Goal: Task Accomplishment & Management: Manage account settings

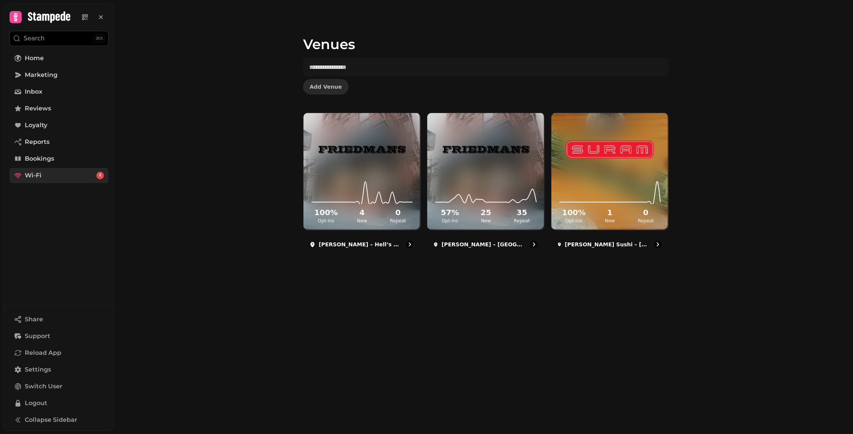
click at [45, 178] on link "Wi-Fi 2" at bounding box center [59, 175] width 99 height 15
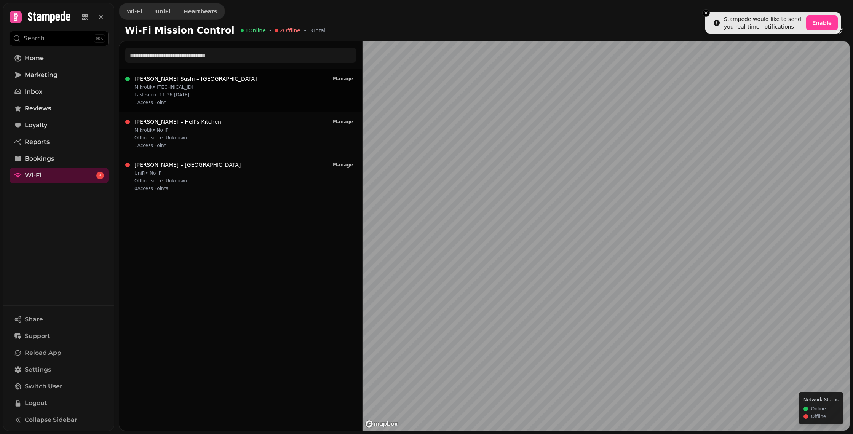
click at [224, 92] on div "[PERSON_NAME] Sushi – Herald Square Mikrotik • [TECHNICAL_ID] Last seen: 11:36 …" at bounding box center [240, 90] width 231 height 30
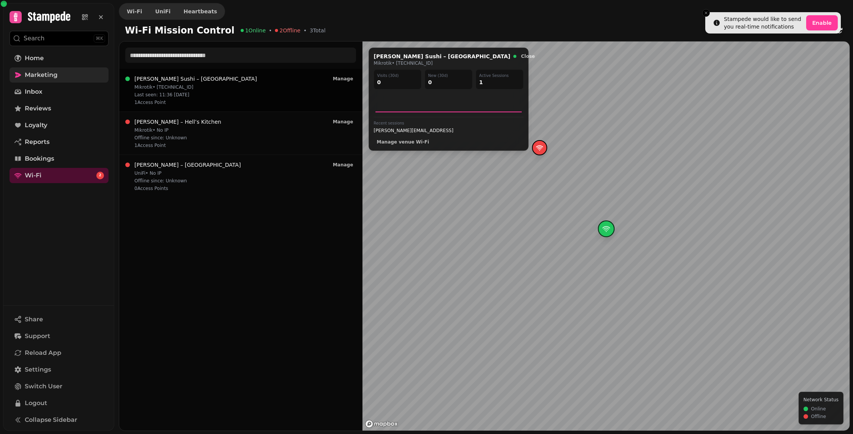
click at [54, 77] on span "Marketing" at bounding box center [41, 74] width 33 height 9
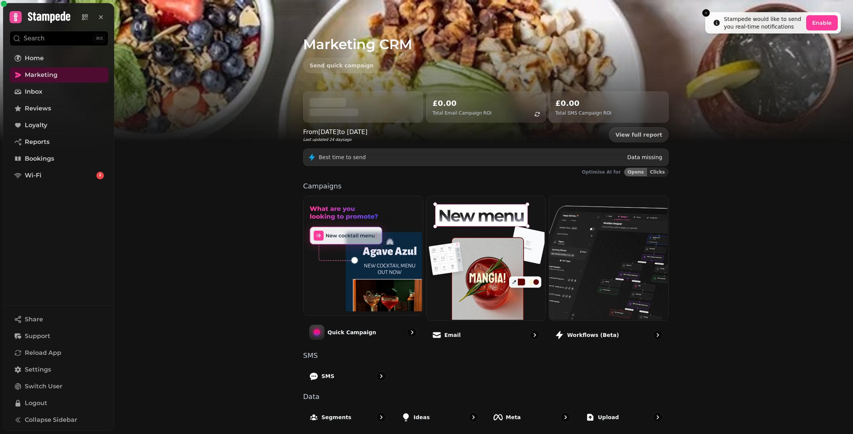
scroll to position [40, 0]
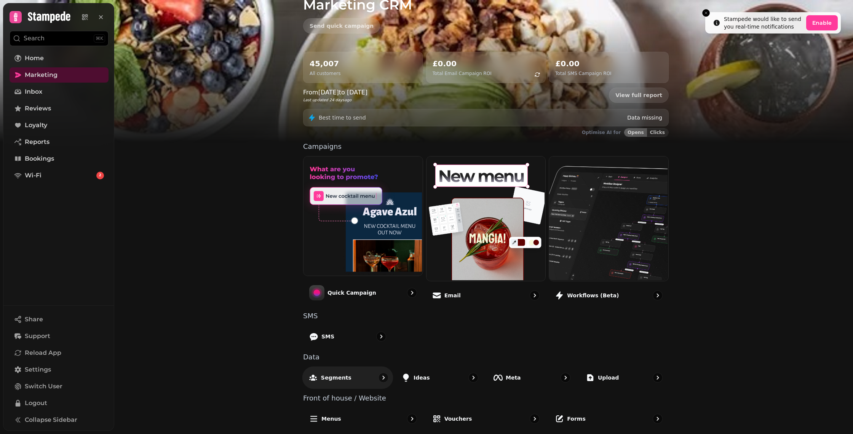
click at [360, 377] on div "Segments" at bounding box center [348, 378] width 91 height 22
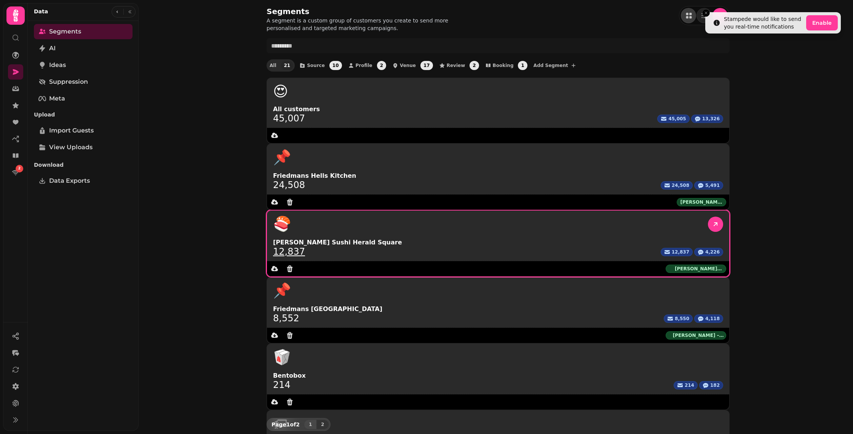
click at [563, 217] on div "🍣" at bounding box center [498, 224] width 450 height 15
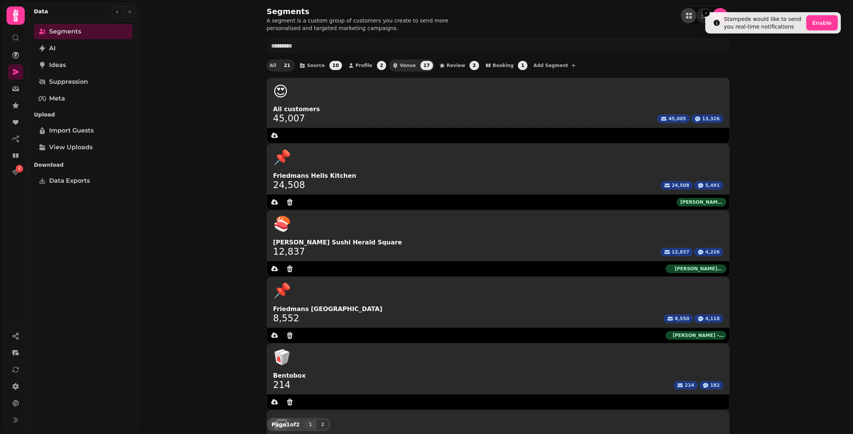
click at [400, 64] on span "Venue" at bounding box center [408, 65] width 16 height 5
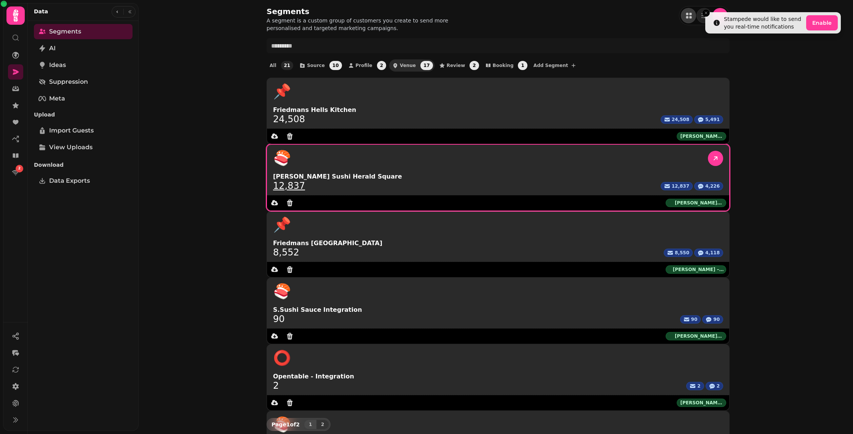
click at [429, 151] on div "🍣" at bounding box center [498, 158] width 450 height 15
click at [708, 151] on link at bounding box center [715, 158] width 15 height 15
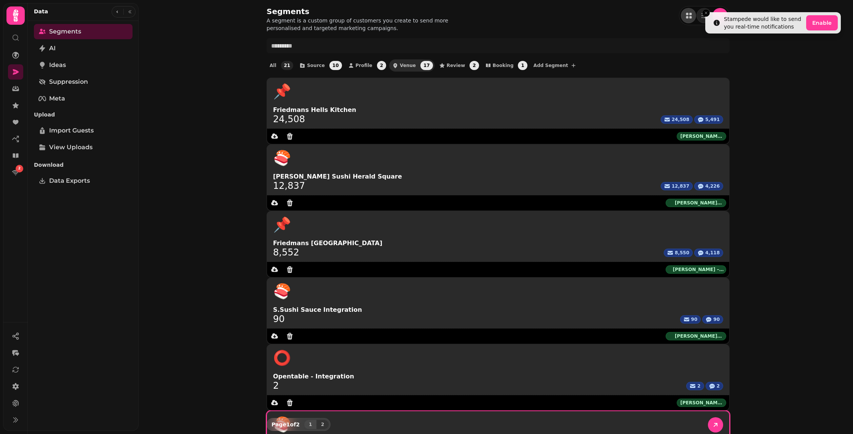
click at [471, 411] on div "🍣" at bounding box center [498, 424] width 463 height 27
click at [712, 421] on icon at bounding box center [716, 425] width 8 height 8
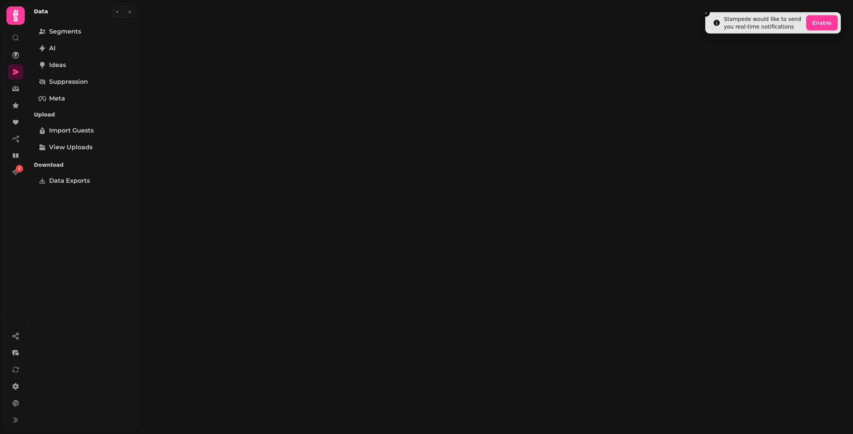
select select "**"
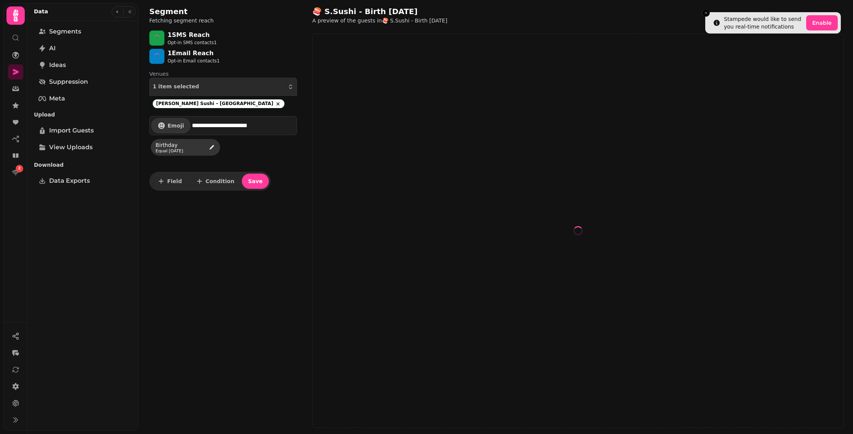
select select "**"
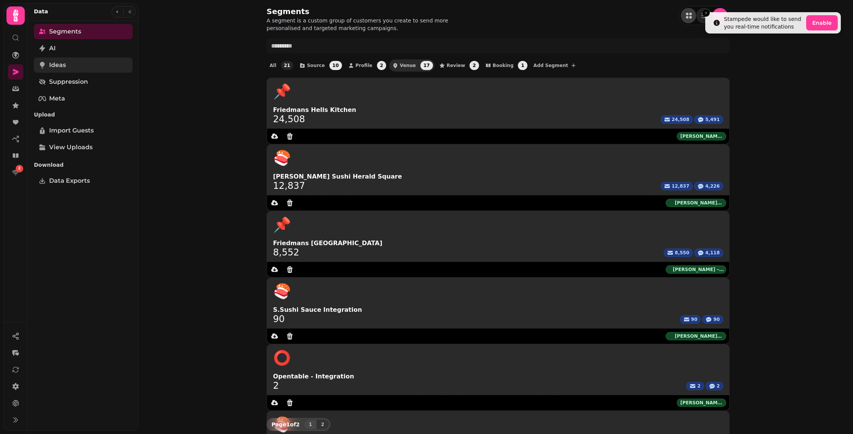
click at [61, 64] on span "Ideas" at bounding box center [57, 65] width 17 height 9
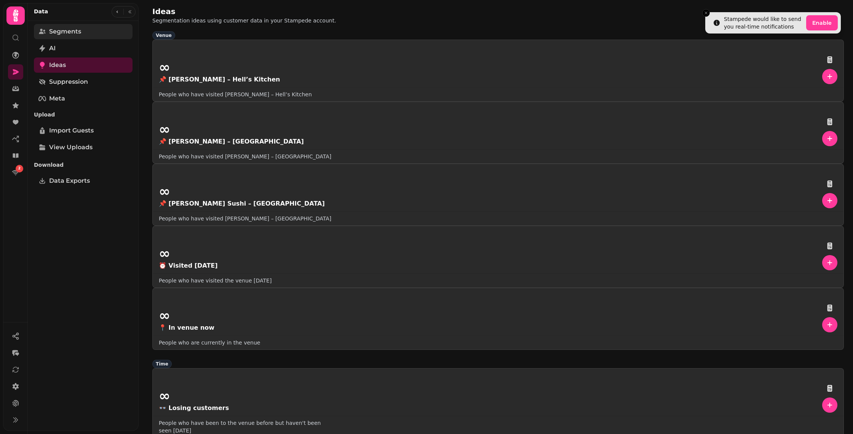
click at [79, 35] on span "Segments" at bounding box center [65, 31] width 32 height 9
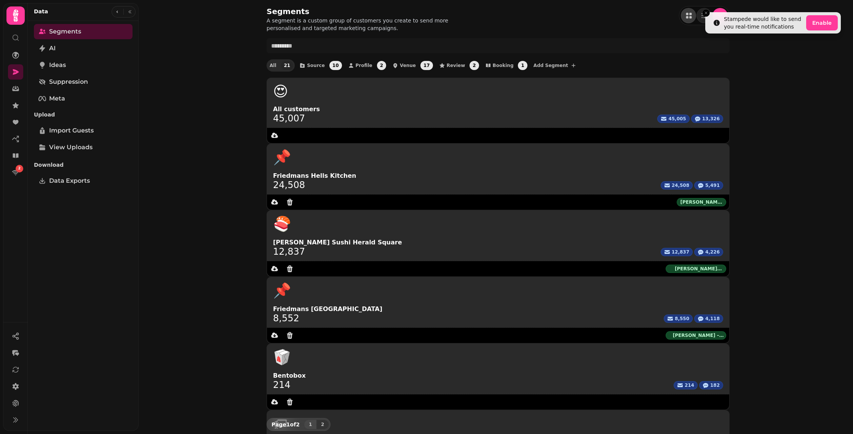
click at [17, 70] on icon at bounding box center [16, 71] width 6 height 5
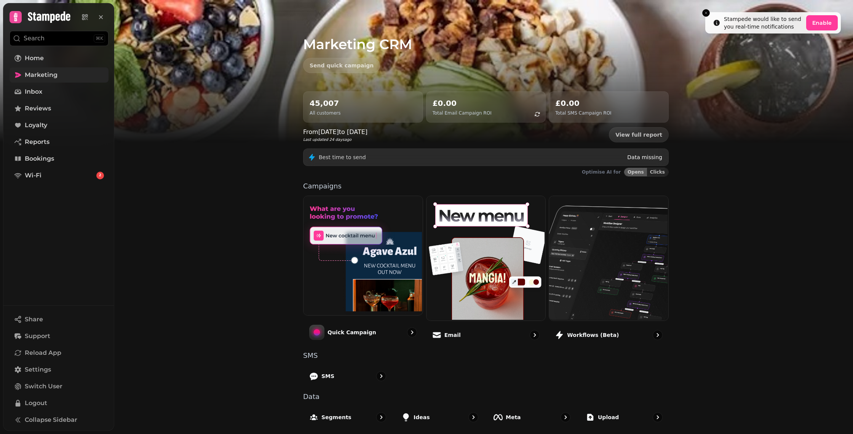
scroll to position [40, 0]
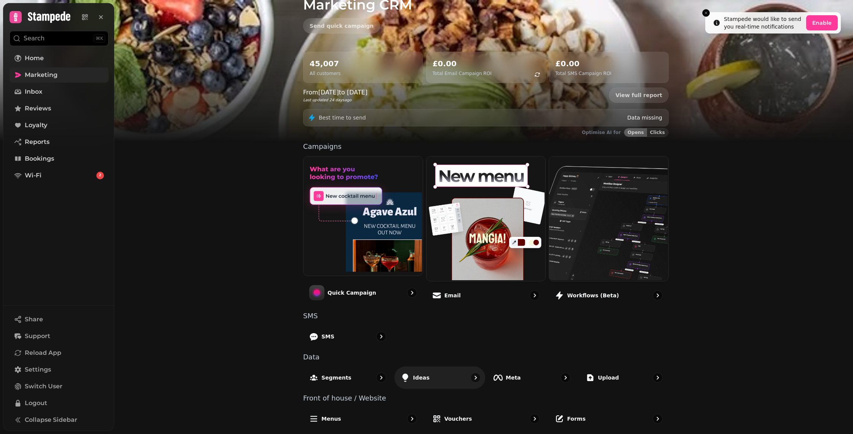
click at [441, 371] on div "Ideas" at bounding box center [440, 378] width 91 height 22
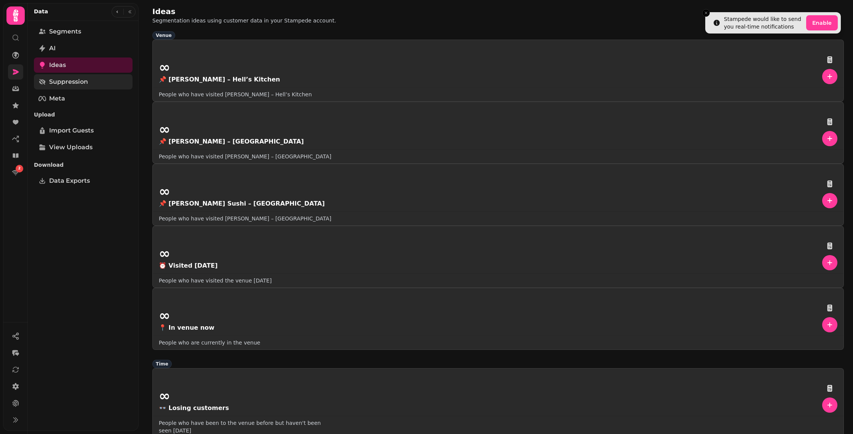
click at [71, 78] on span "Suppression" at bounding box center [68, 81] width 39 height 9
select select "**"
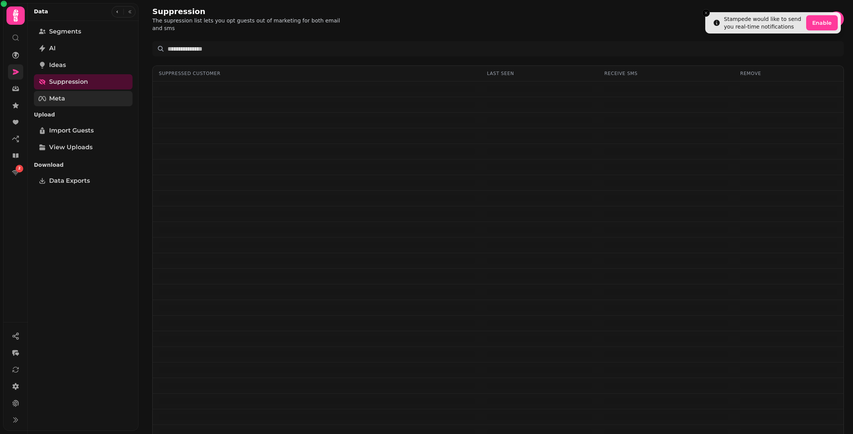
click at [67, 101] on link "Meta" at bounding box center [83, 98] width 99 height 15
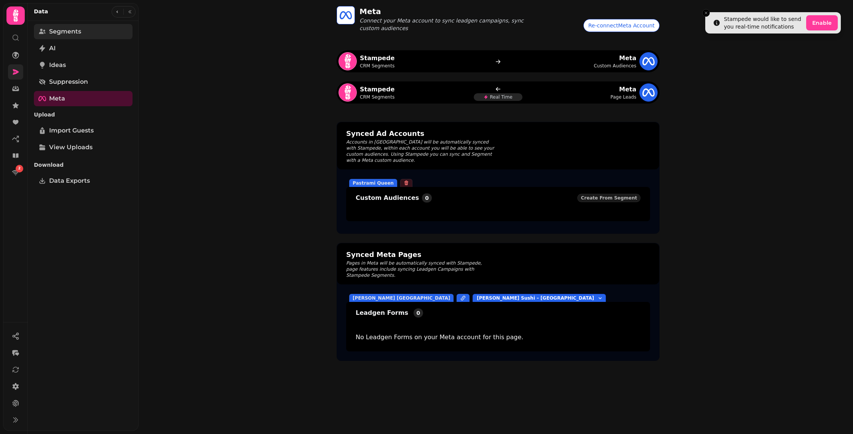
click at [89, 32] on link "Segments" at bounding box center [83, 31] width 99 height 15
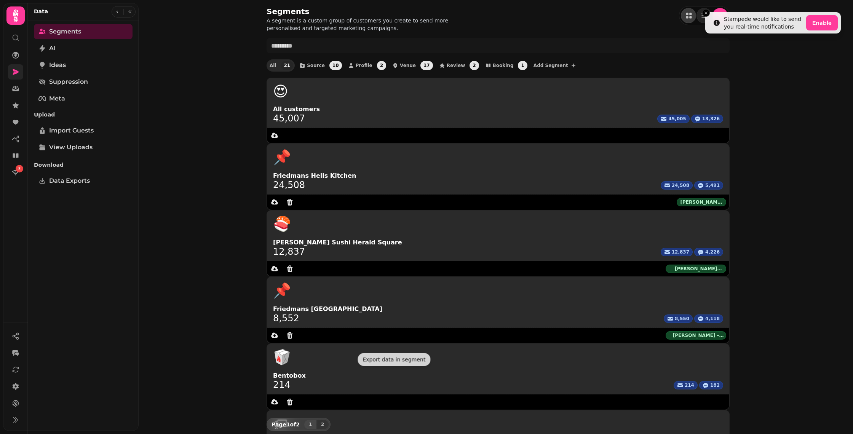
click at [319, 418] on div "Page 1 of 2 1 2" at bounding box center [299, 424] width 64 height 13
click at [320, 423] on span "2" at bounding box center [323, 425] width 6 height 5
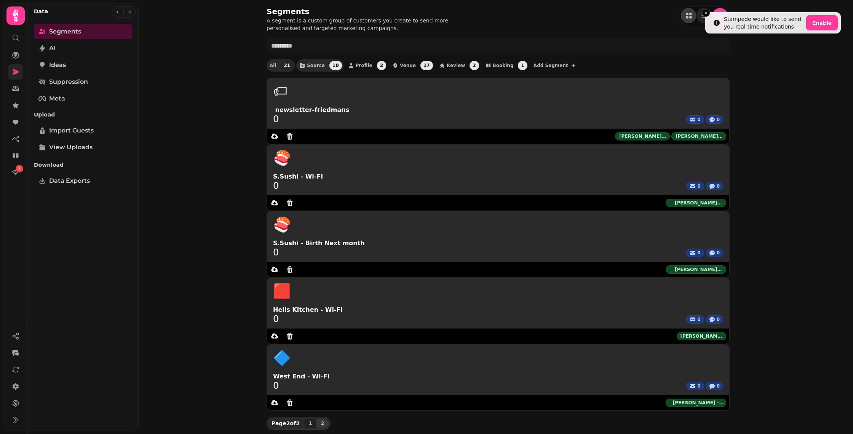
click at [314, 67] on span "Source" at bounding box center [316, 65] width 18 height 5
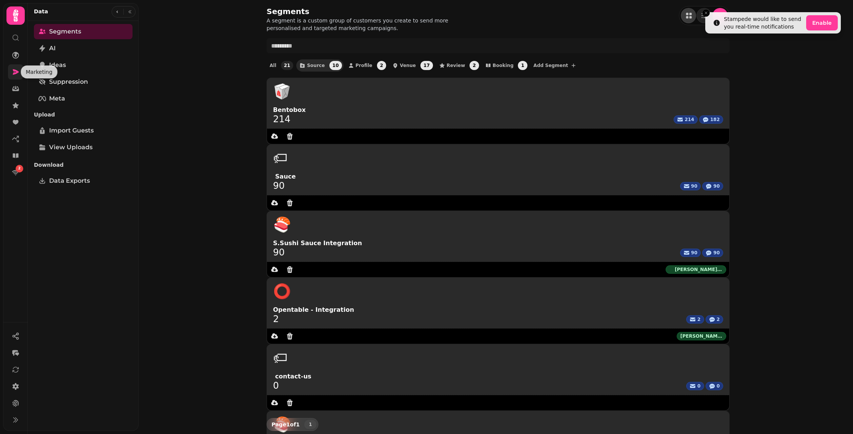
click at [14, 68] on icon at bounding box center [16, 72] width 8 height 8
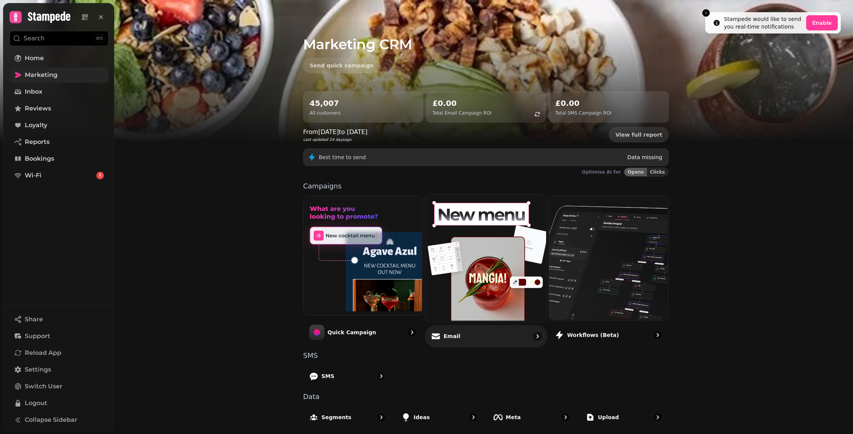
scroll to position [40, 0]
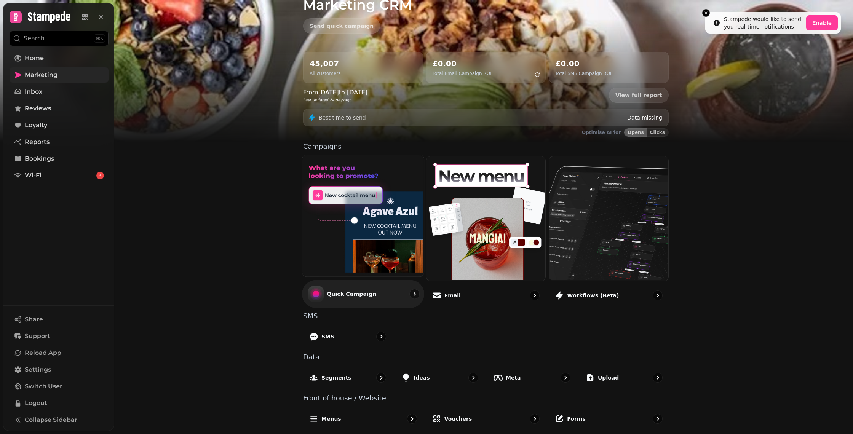
click at [362, 265] on img at bounding box center [363, 215] width 122 height 122
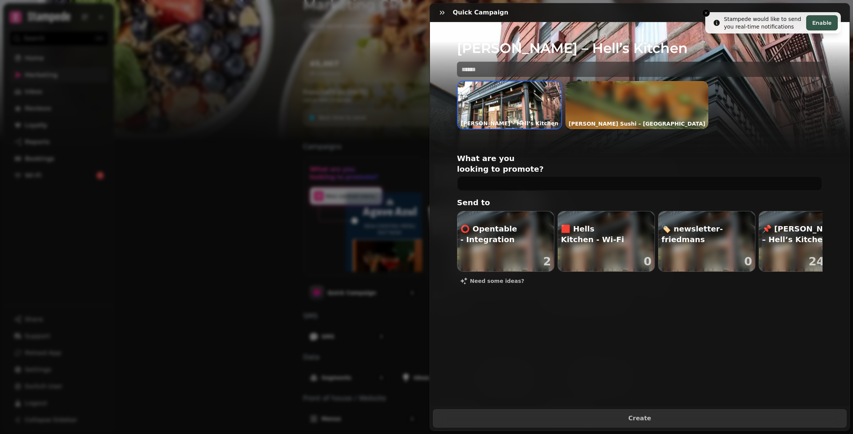
click at [576, 110] on div at bounding box center [637, 105] width 143 height 48
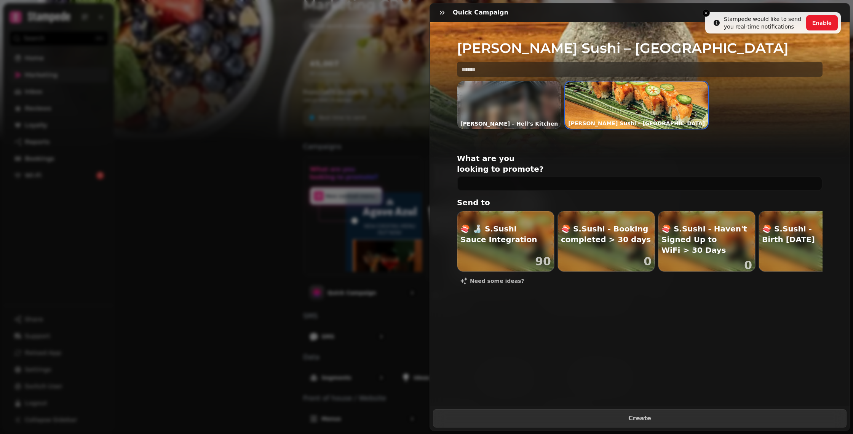
click at [399, 308] on div "Quick Campaign [PERSON_NAME] Sushi – Herald Square [PERSON_NAME] – Hell’s Kitch…" at bounding box center [426, 223] width 853 height 422
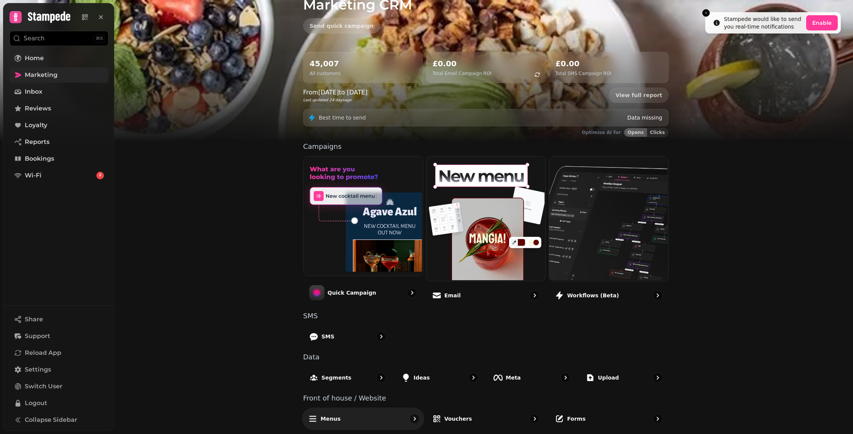
click at [368, 419] on div "Menus" at bounding box center [363, 419] width 122 height 22
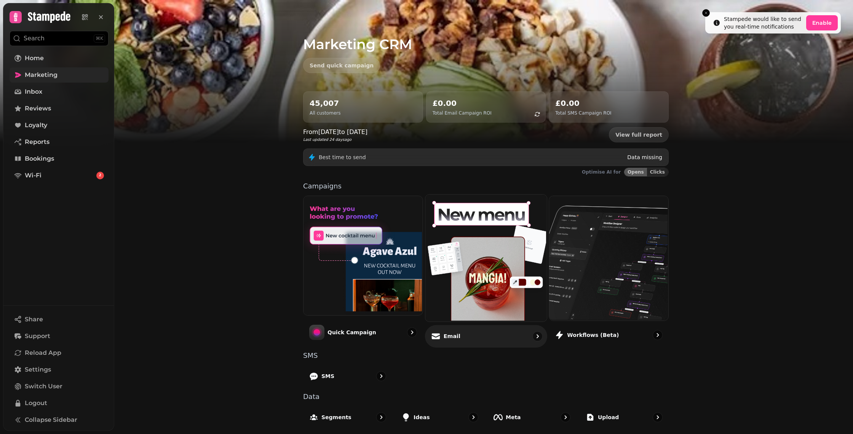
click at [474, 333] on div "Email" at bounding box center [486, 336] width 122 height 22
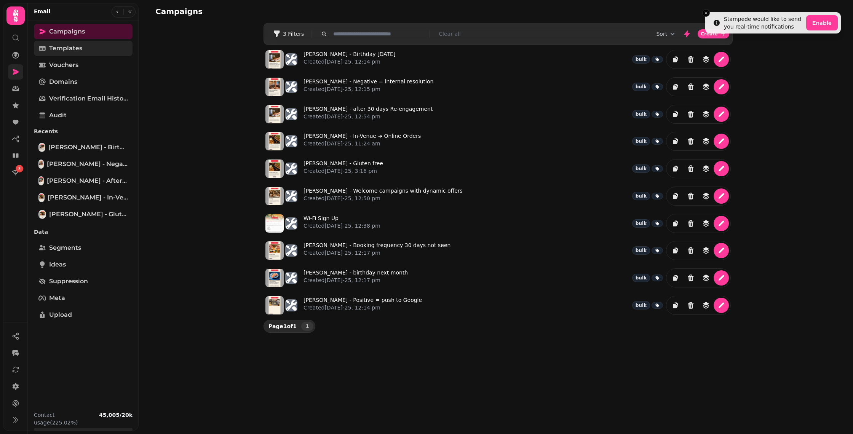
click at [85, 47] on link "Templates" at bounding box center [83, 48] width 99 height 15
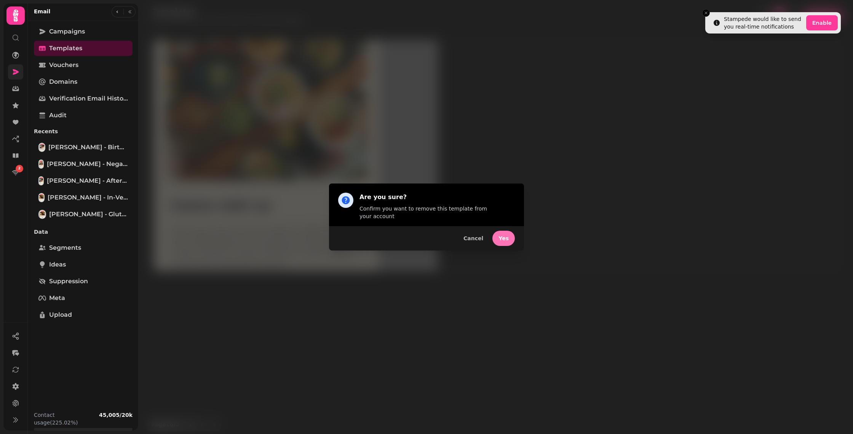
click at [500, 236] on span "Yes" at bounding box center [504, 238] width 10 height 5
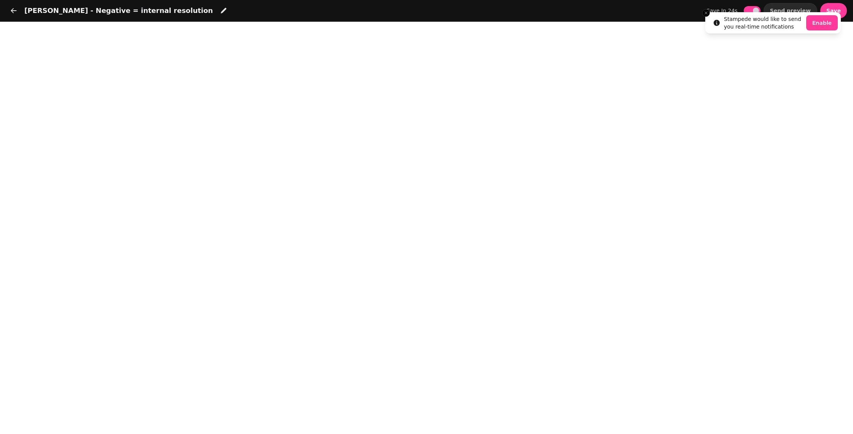
click at [839, 12] on li "Stampede would like to send you real-time notifications Enable" at bounding box center [774, 22] width 136 height 21
click at [841, 8] on button "Save" at bounding box center [834, 10] width 27 height 15
click at [843, 10] on button "Save" at bounding box center [834, 10] width 27 height 15
click at [15, 10] on icon "button" at bounding box center [14, 11] width 8 height 8
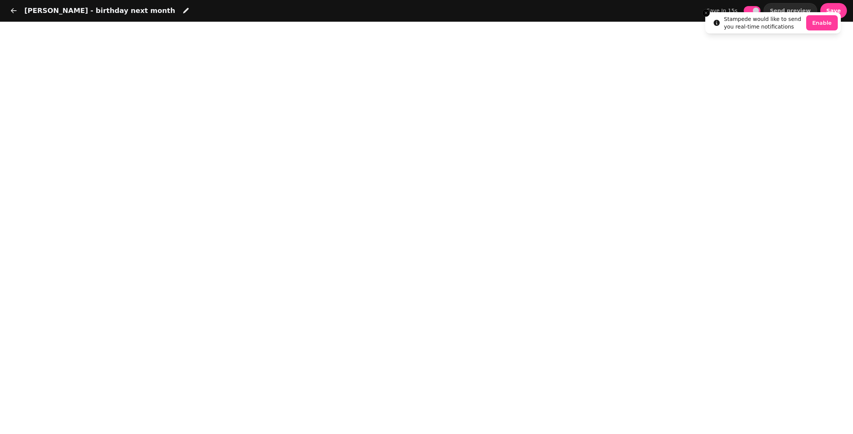
click at [840, 12] on li "Stampede would like to send you real-time notifications Enable" at bounding box center [774, 22] width 136 height 21
click at [835, 12] on li "Stampede would like to send you real-time notifications Enable" at bounding box center [774, 22] width 136 height 21
click at [842, 12] on button "Save" at bounding box center [834, 10] width 27 height 15
click at [10, 8] on icon "button" at bounding box center [14, 11] width 8 height 8
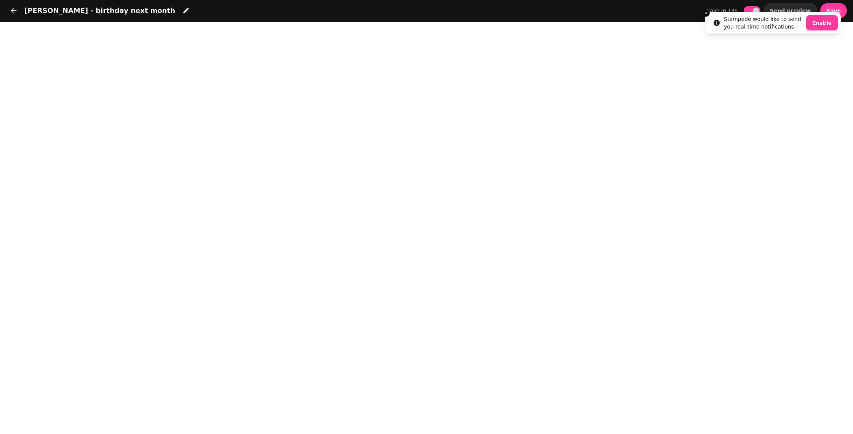
click at [839, 12] on li "Stampede would like to send you real-time notifications Enable" at bounding box center [774, 22] width 136 height 21
click at [843, 12] on button "Save" at bounding box center [834, 10] width 27 height 15
click at [13, 14] on icon "button" at bounding box center [14, 11] width 8 height 8
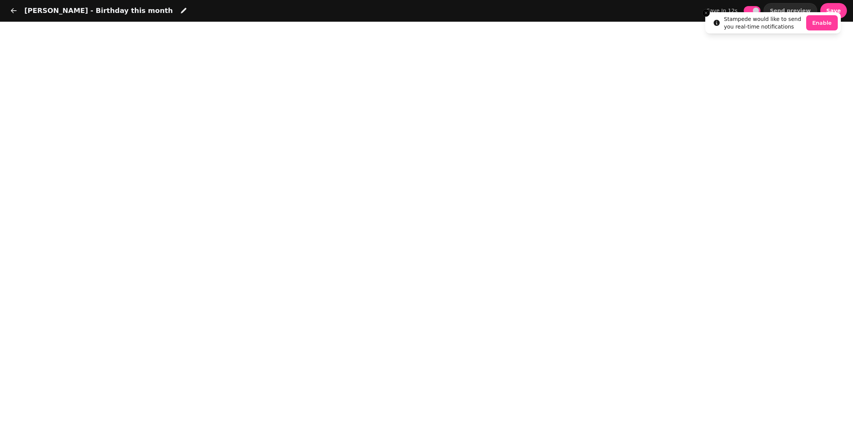
click at [833, 12] on li "Stampede would like to send you real-time notifications Enable" at bounding box center [774, 22] width 136 height 21
click at [842, 9] on button "Save" at bounding box center [834, 10] width 27 height 15
click at [14, 14] on icon "button" at bounding box center [14, 11] width 8 height 8
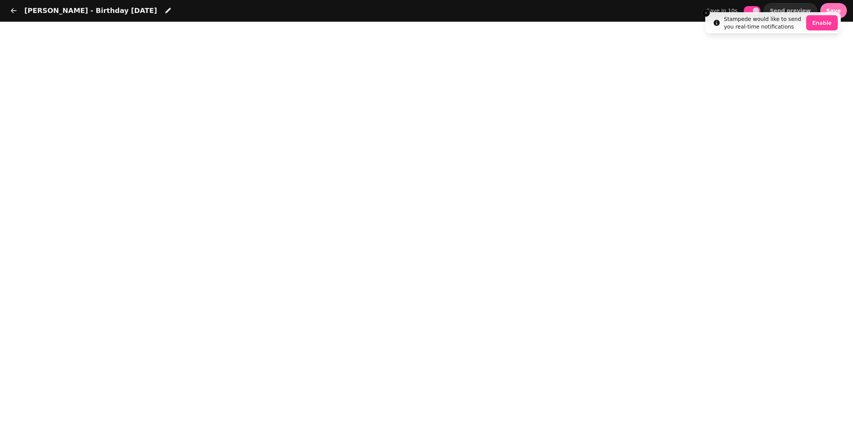
click at [842, 11] on button "Save" at bounding box center [834, 10] width 27 height 15
click at [844, 9] on button "Save" at bounding box center [834, 10] width 27 height 15
click at [12, 13] on icon "button" at bounding box center [14, 11] width 8 height 8
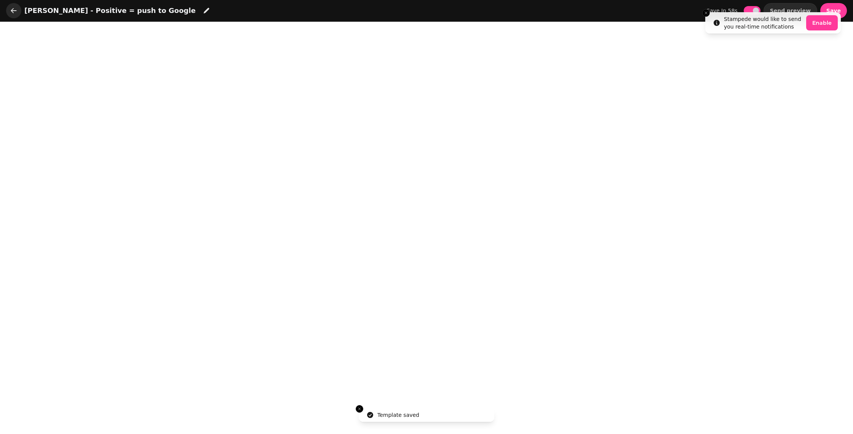
click at [14, 13] on icon "button" at bounding box center [14, 11] width 8 height 8
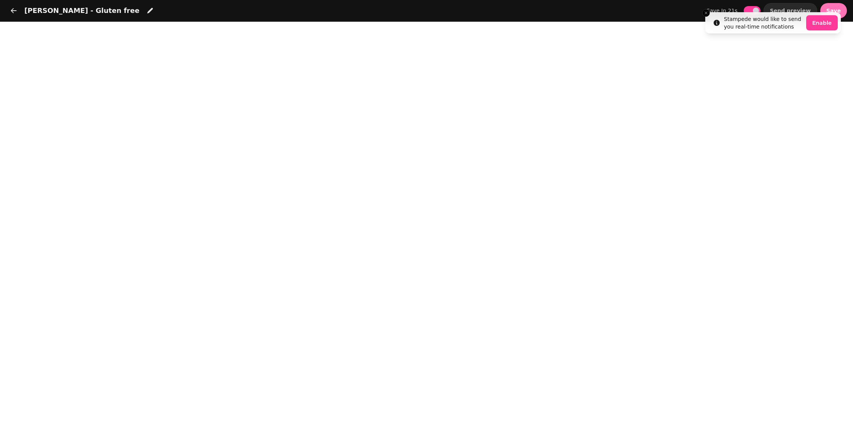
click at [843, 10] on button "Save" at bounding box center [834, 10] width 27 height 15
click at [842, 8] on button "Save" at bounding box center [834, 10] width 27 height 15
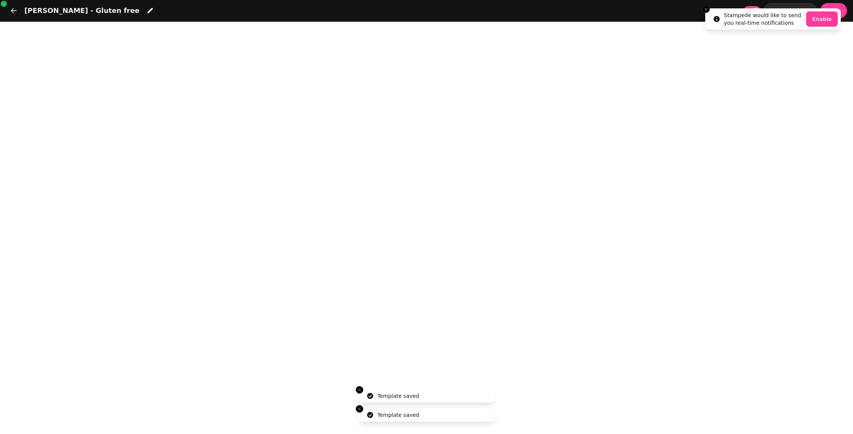
click at [706, 15] on li "Stampede would like to send you real-time notifications Enable" at bounding box center [774, 18] width 136 height 21
click at [707, 9] on icon "Close toast" at bounding box center [706, 9] width 5 height 5
click at [14, 13] on icon "button" at bounding box center [14, 11] width 8 height 8
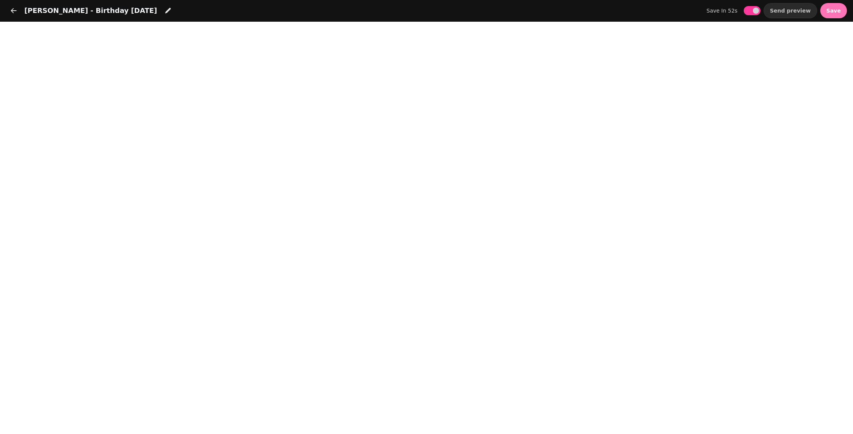
click at [829, 13] on span "Save" at bounding box center [834, 10] width 14 height 5
click at [14, 13] on icon "button" at bounding box center [14, 11] width 8 height 8
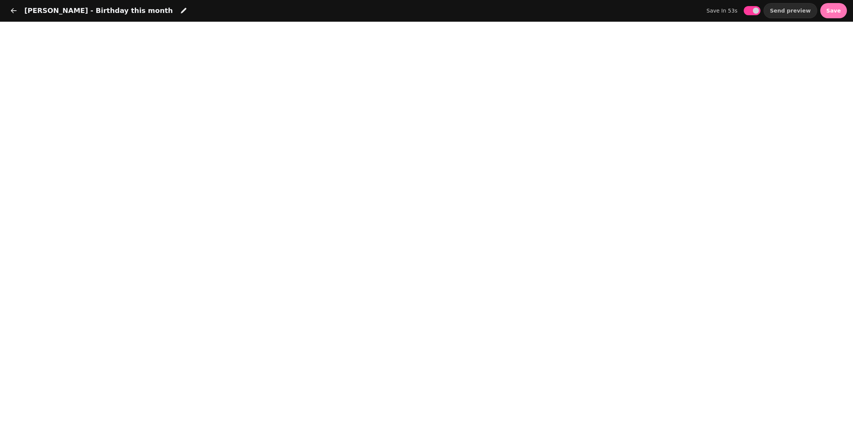
click at [836, 9] on span "Save" at bounding box center [834, 10] width 14 height 5
click at [10, 10] on icon "button" at bounding box center [14, 11] width 8 height 8
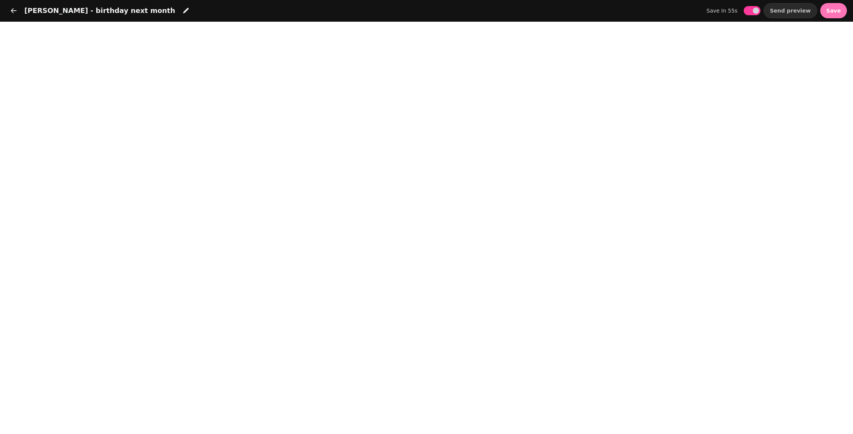
click at [838, 9] on span "Save" at bounding box center [834, 10] width 14 height 5
click at [15, 12] on icon "button" at bounding box center [14, 11] width 8 height 8
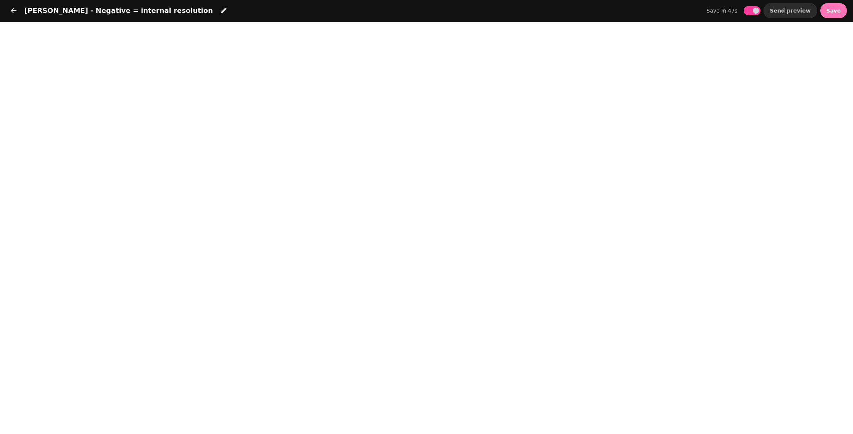
click at [835, 16] on button "Save" at bounding box center [834, 10] width 27 height 15
click at [18, 11] on button "button" at bounding box center [13, 10] width 15 height 15
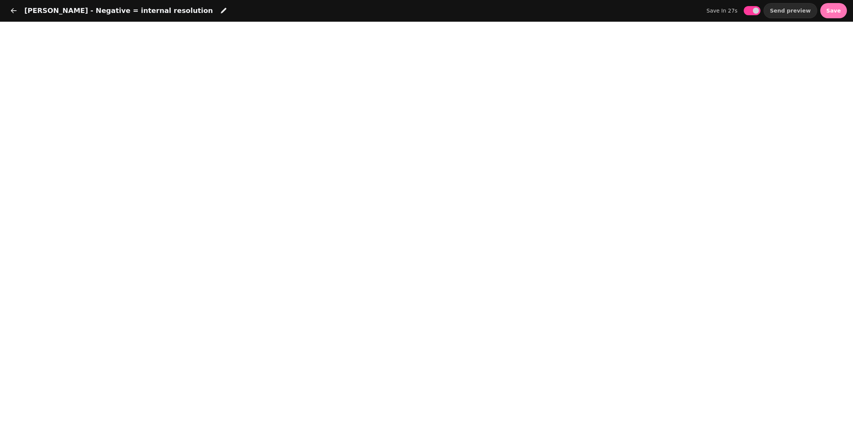
click at [832, 7] on button "Save" at bounding box center [834, 10] width 27 height 15
click at [17, 10] on icon "button" at bounding box center [14, 11] width 8 height 8
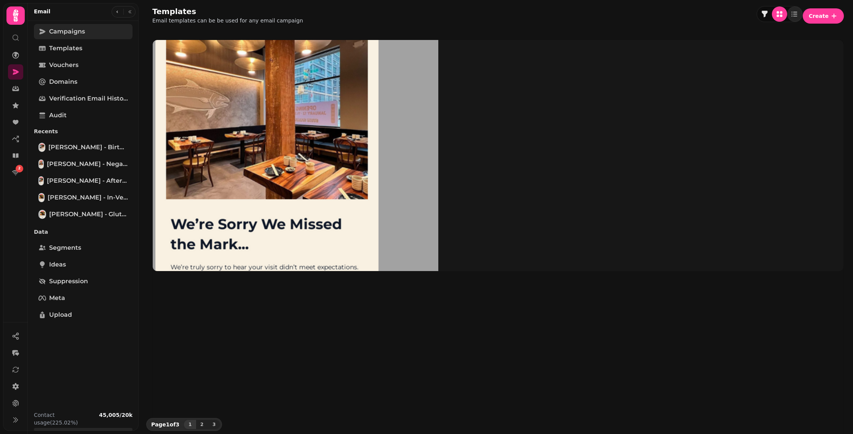
click at [77, 29] on span "Campaigns" at bounding box center [67, 31] width 36 height 9
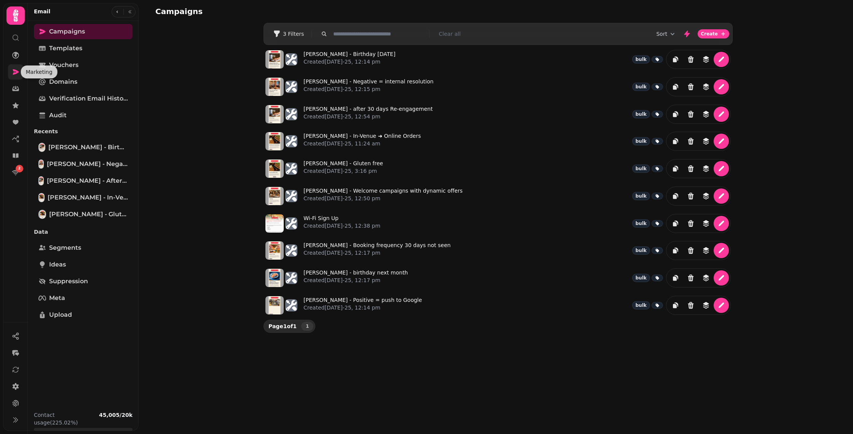
click at [16, 74] on icon at bounding box center [16, 72] width 8 height 8
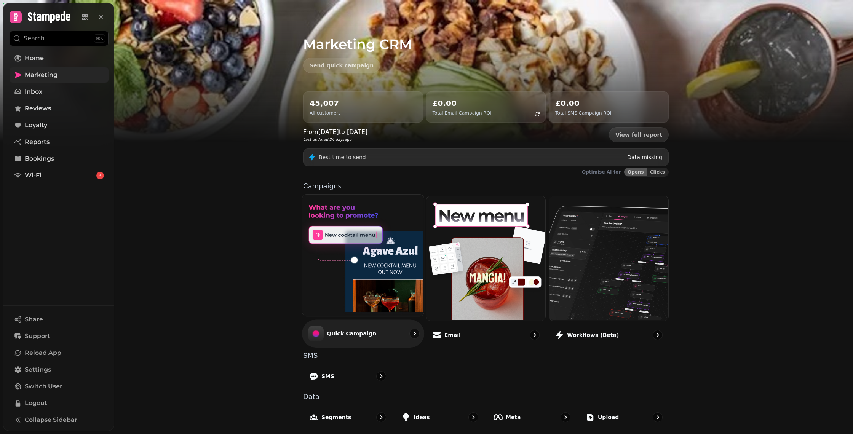
scroll to position [40, 0]
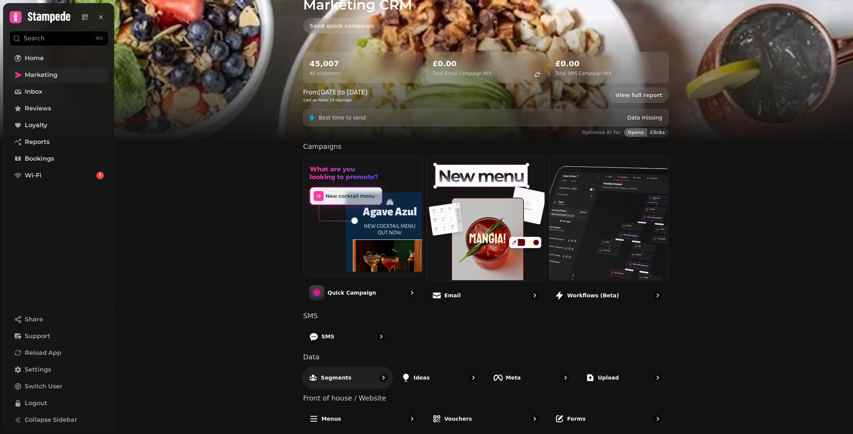
click at [324, 378] on p "Segments" at bounding box center [336, 378] width 30 height 8
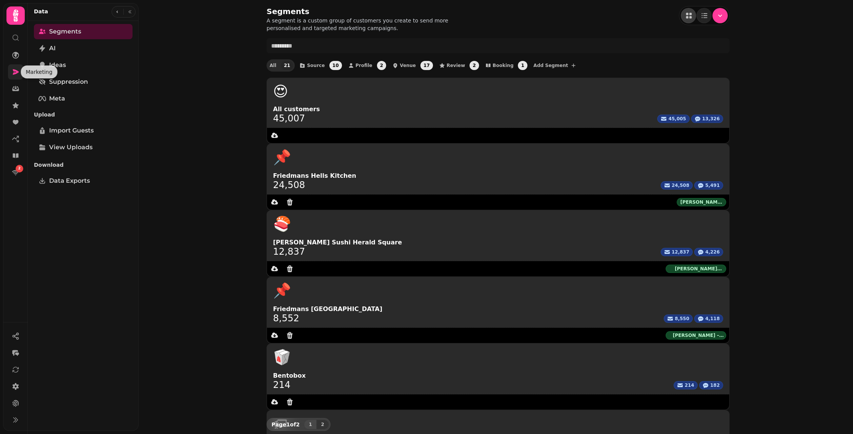
click at [12, 71] on icon at bounding box center [16, 72] width 8 height 8
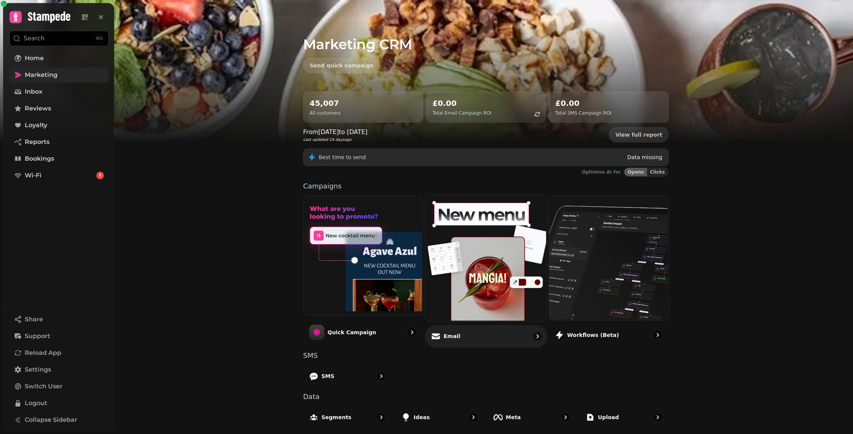
scroll to position [40, 0]
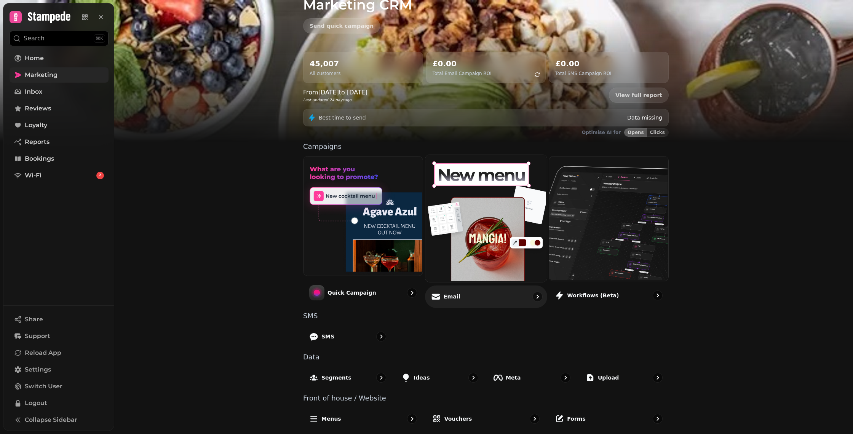
click at [493, 297] on div "Email" at bounding box center [486, 296] width 122 height 22
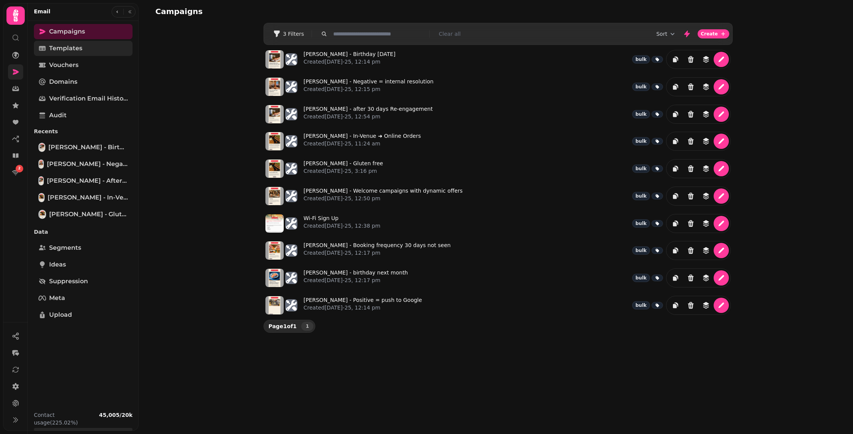
click at [94, 47] on link "Templates" at bounding box center [83, 48] width 99 height 15
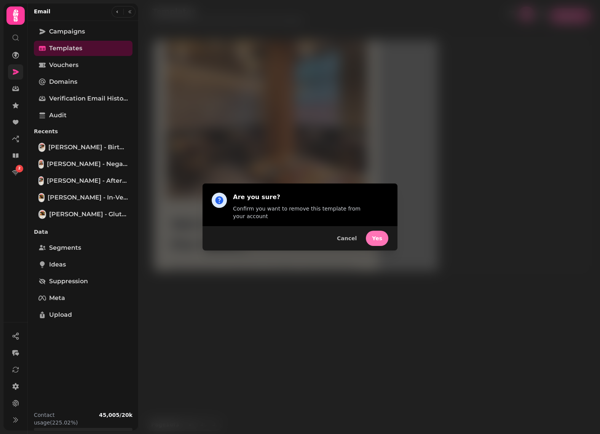
click at [381, 236] on span "Yes" at bounding box center [377, 238] width 10 height 5
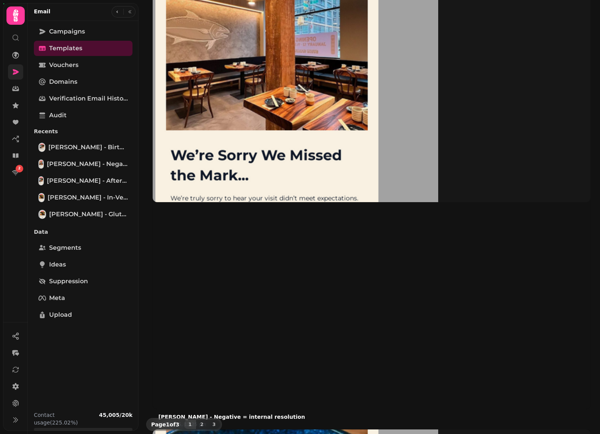
scroll to position [157, 0]
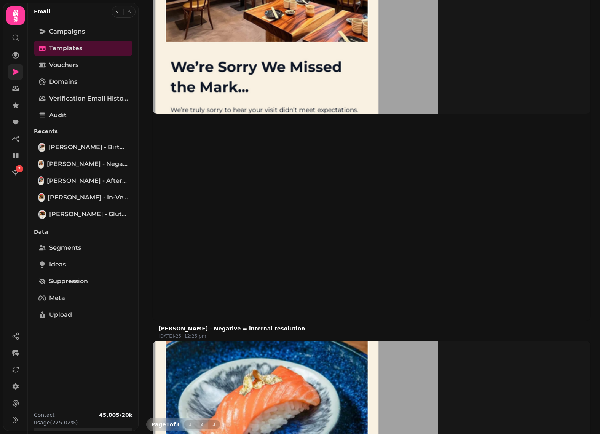
click at [201, 426] on span "2" at bounding box center [202, 425] width 6 height 5
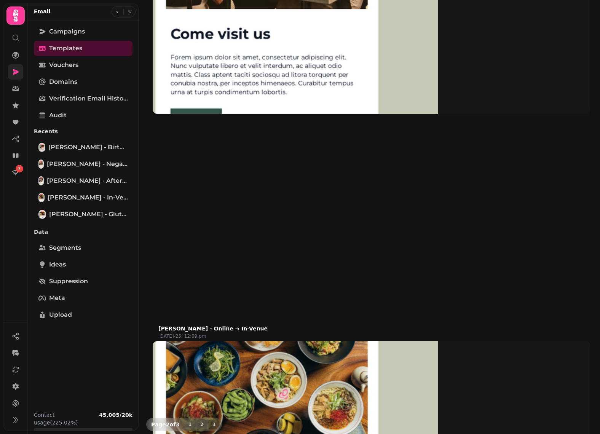
click at [190, 426] on span "1" at bounding box center [190, 425] width 6 height 5
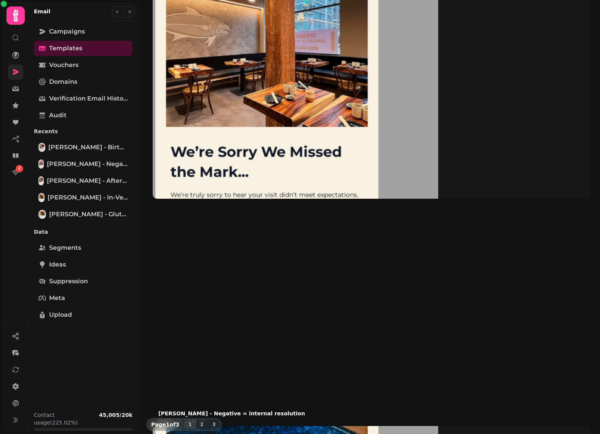
scroll to position [0, 0]
